Goal: Transaction & Acquisition: Purchase product/service

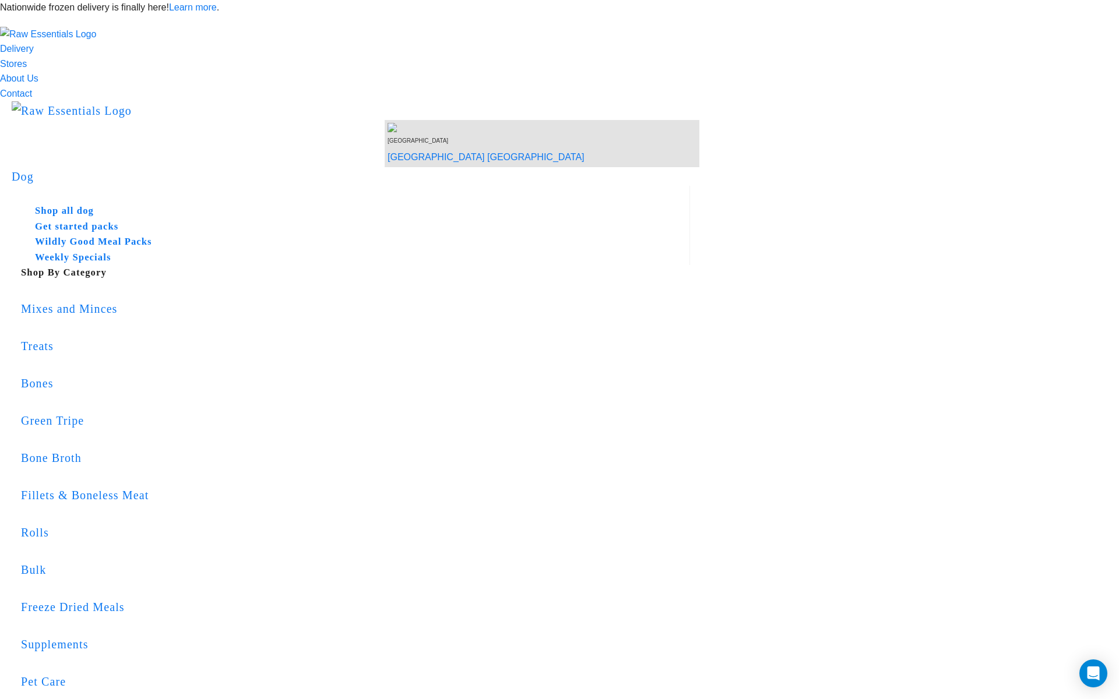
radio input "true"
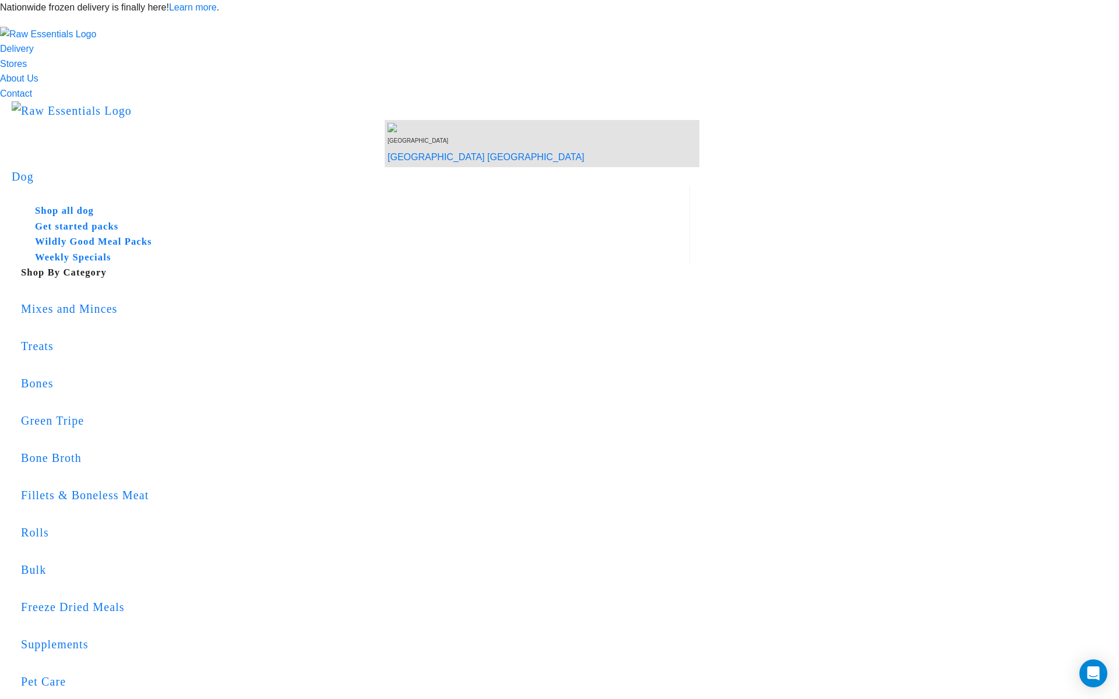
radio input "true"
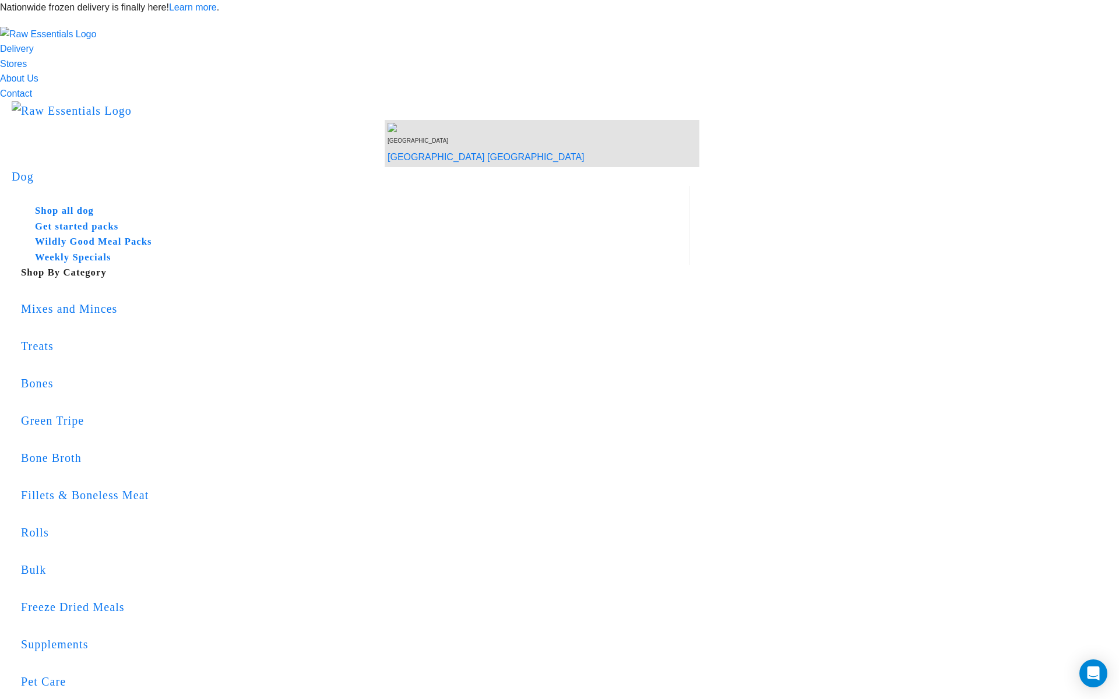
radio input "true"
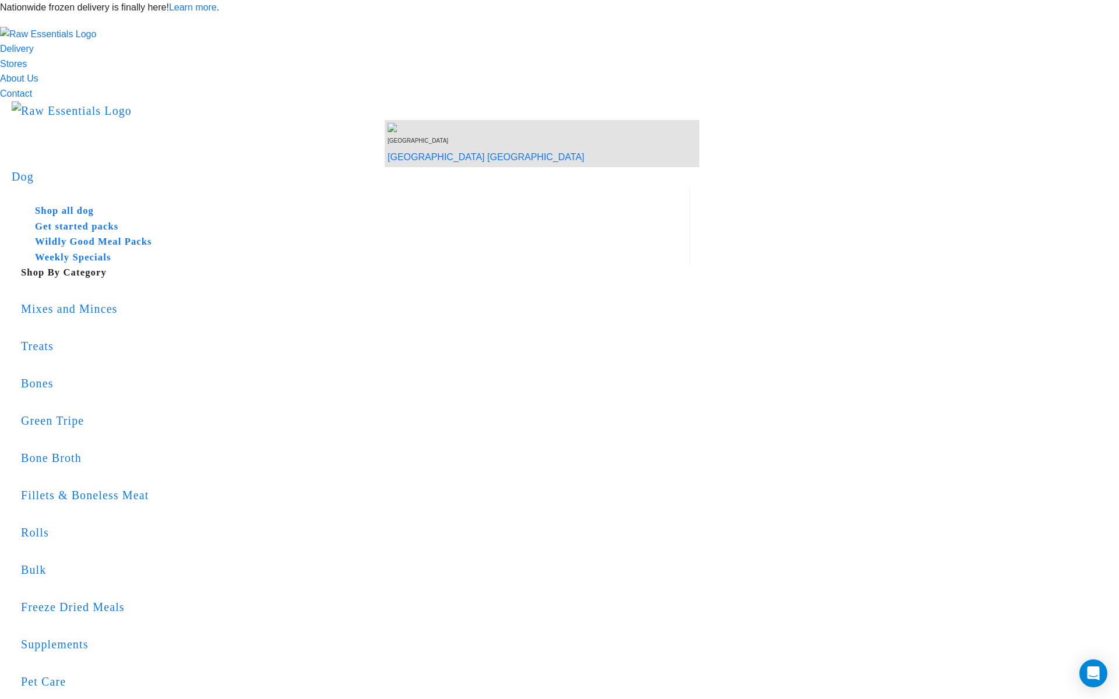
radio input "true"
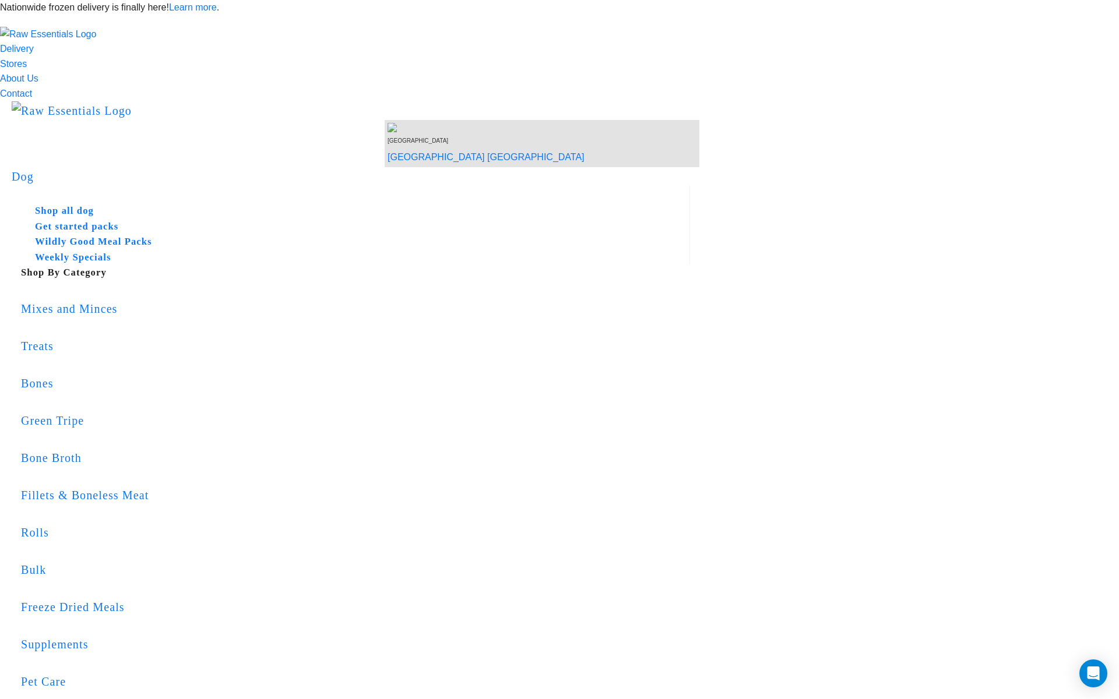
copy h2 "04975bf"
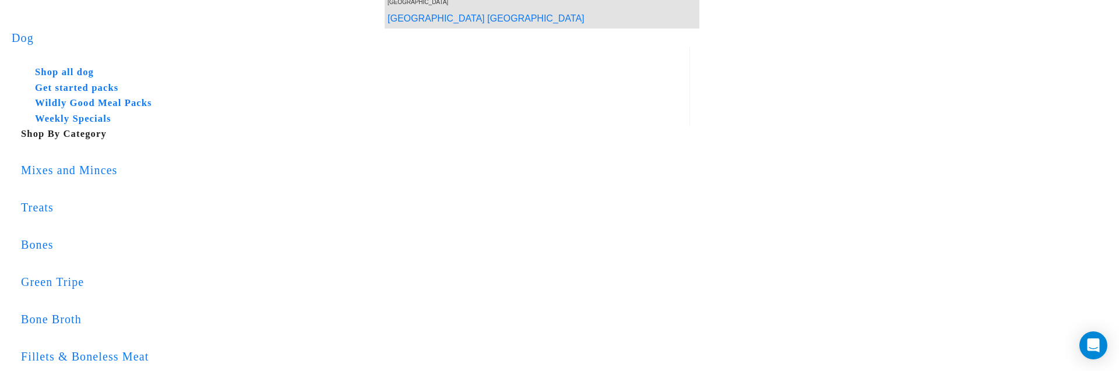
scroll to position [145, 0]
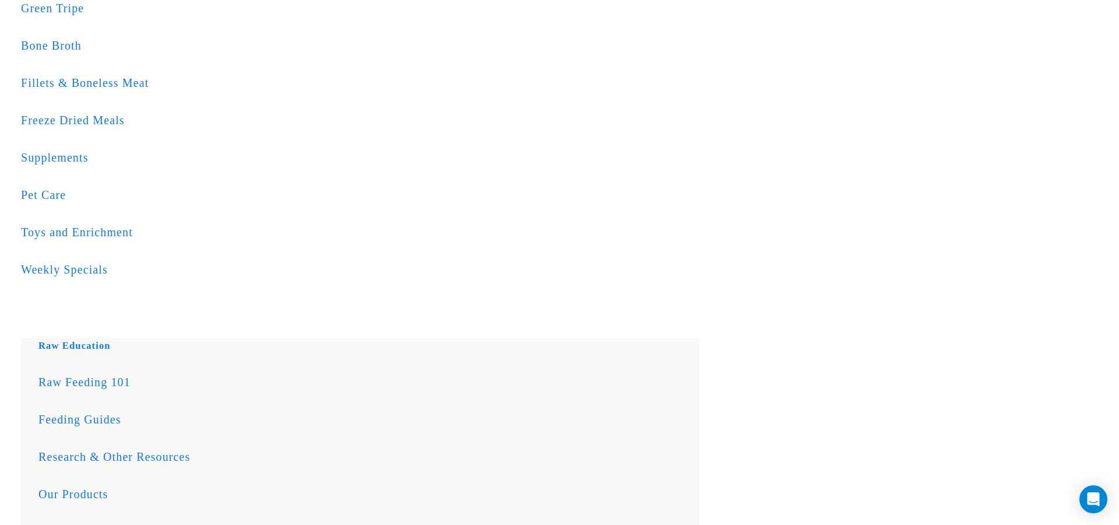
scroll to position [1430, 0]
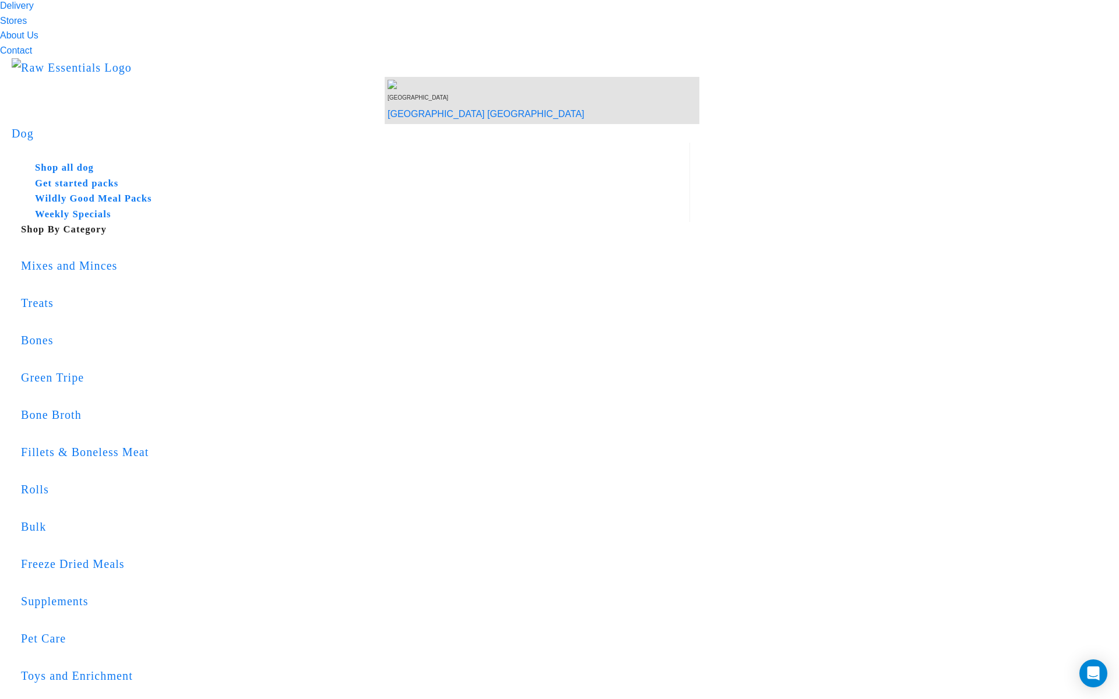
scroll to position [57, 0]
